Goal: Transaction & Acquisition: Purchase product/service

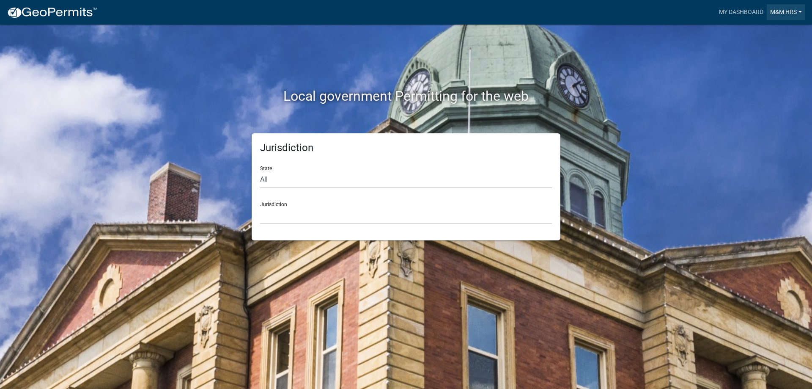
click at [770, 8] on link "M&M HRS" at bounding box center [786, 12] width 38 height 16
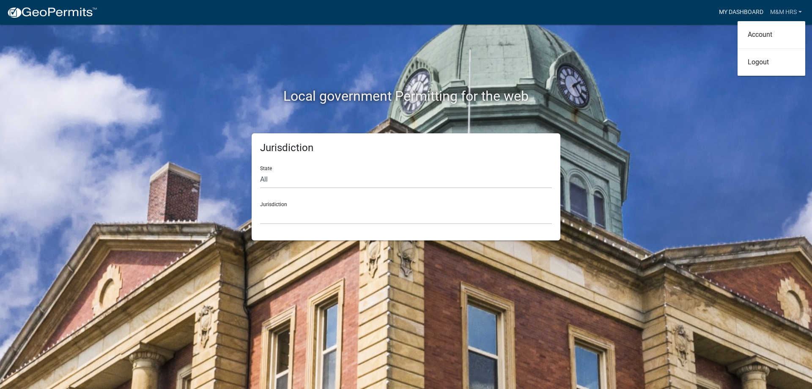
click at [725, 12] on link "My Dashboard" at bounding box center [740, 12] width 51 height 16
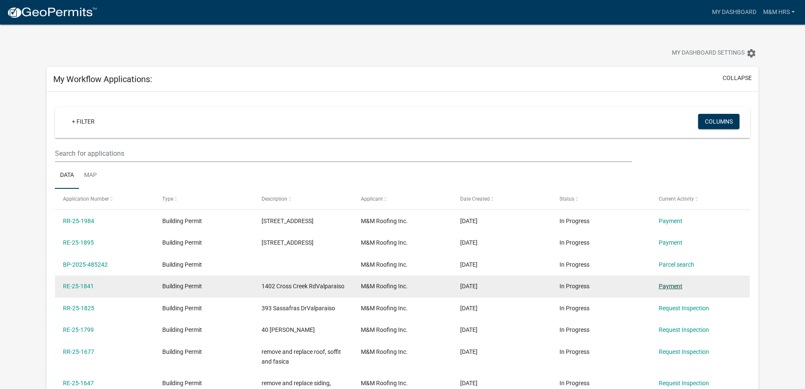
click at [667, 289] on link "Payment" at bounding box center [671, 285] width 24 height 7
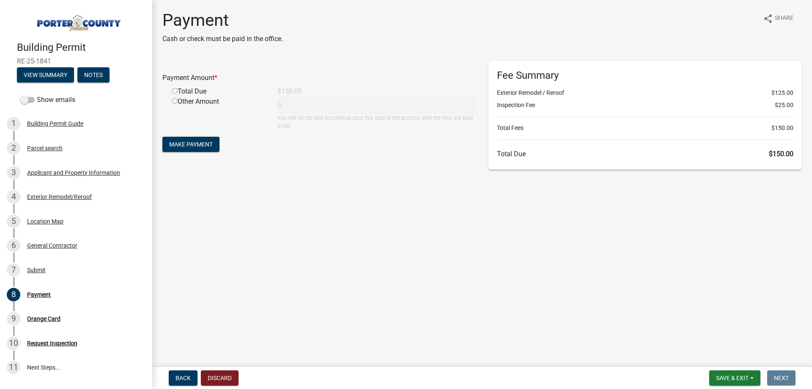
click at [174, 89] on input "radio" at bounding box center [174, 90] width 5 height 5
radio input "true"
type input "150"
click at [184, 142] on span "Make Payment" at bounding box center [191, 144] width 44 height 7
